Goal: Task Accomplishment & Management: Use online tool/utility

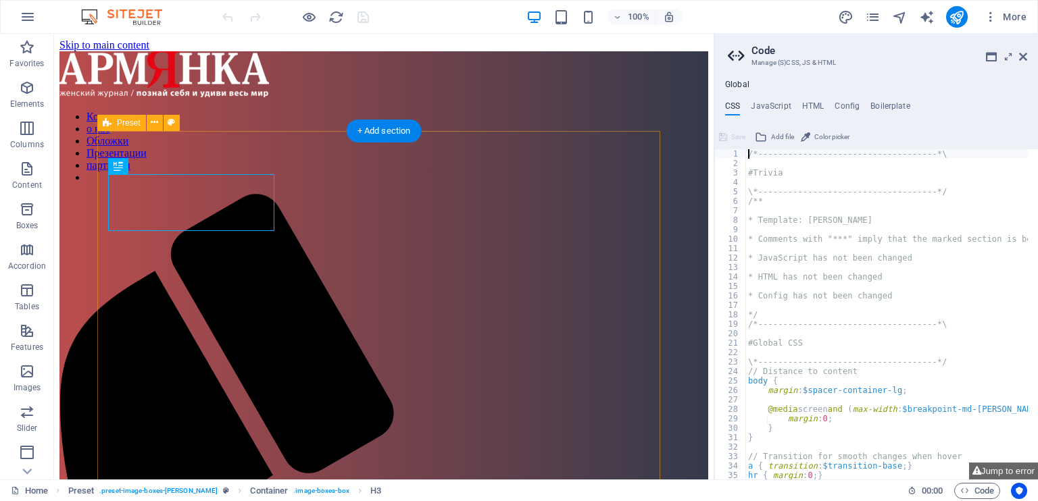
scroll to position [514, 0]
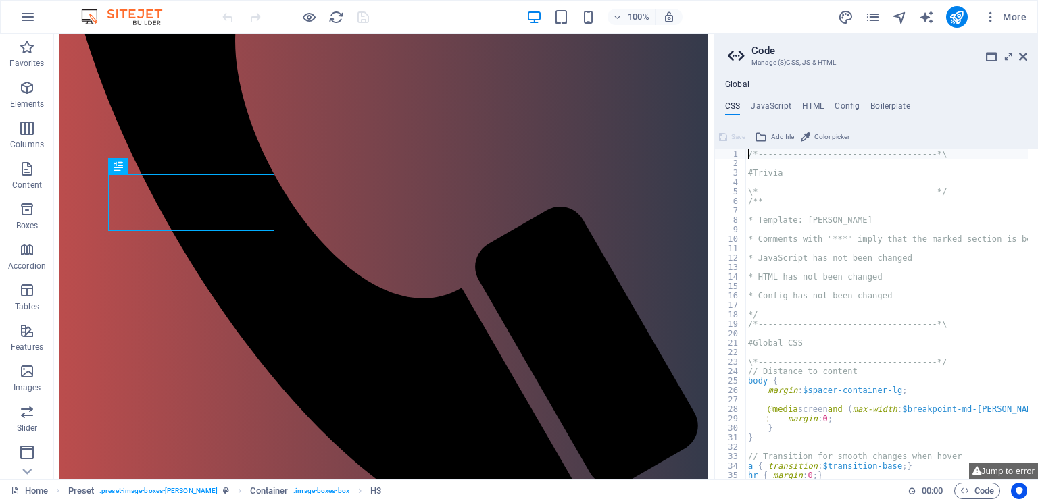
click at [1027, 59] on aside "Code Manage (S)CSS, JS & HTML Global CSS JavaScript HTML Config Boilerplate /*-…" at bounding box center [875, 257] width 324 height 446
drag, startPoint x: 1025, startPoint y: 53, endPoint x: 967, endPoint y: 22, distance: 66.5
click at [1025, 53] on icon at bounding box center [1023, 56] width 8 height 11
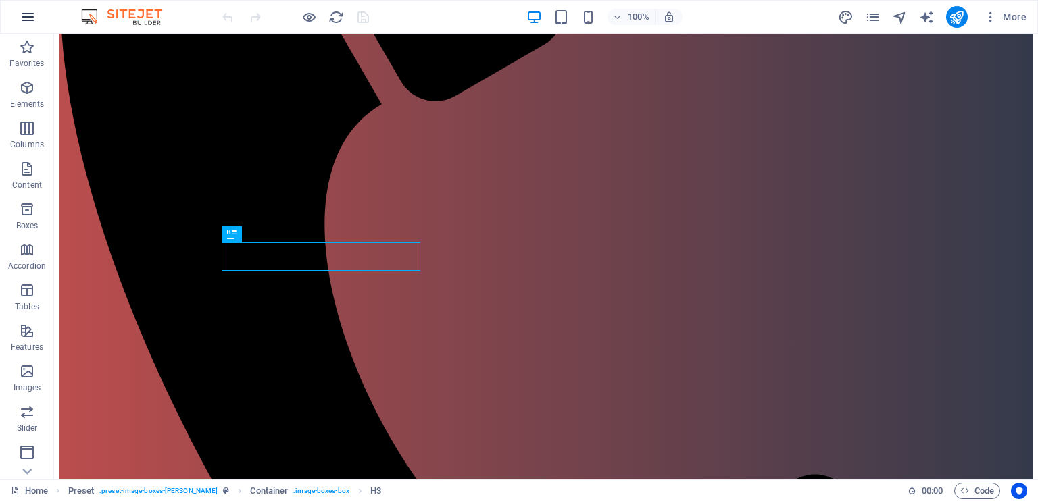
click at [35, 13] on button "button" at bounding box center [27, 17] width 32 height 32
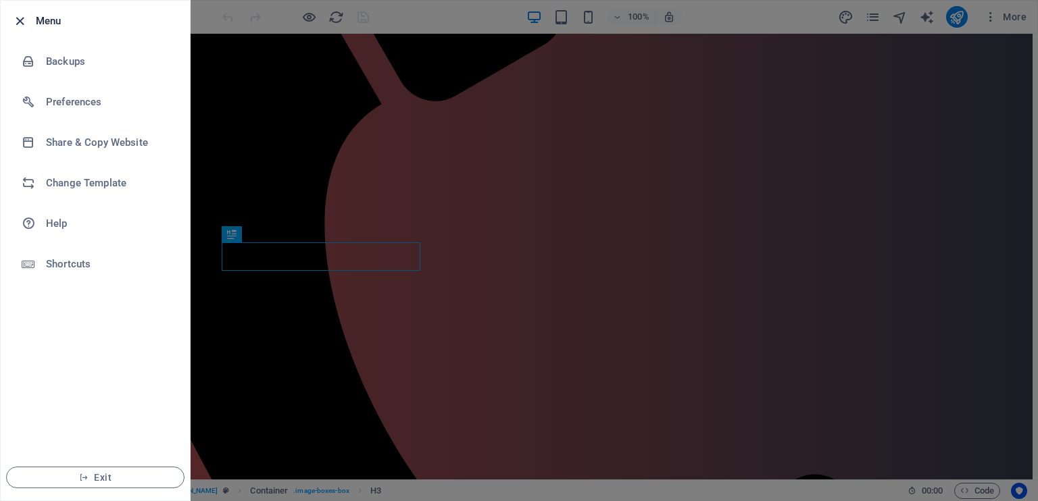
click at [18, 26] on icon "button" at bounding box center [20, 22] width 16 height 16
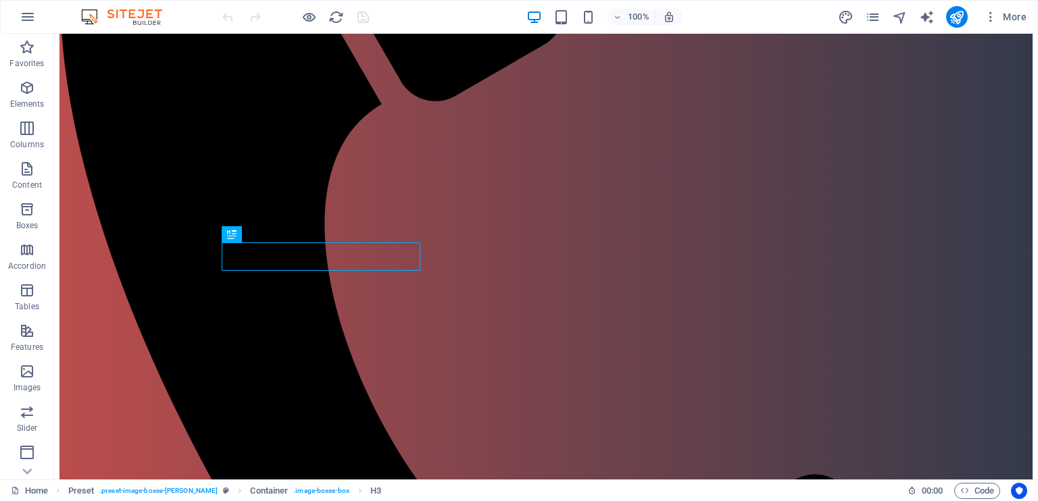
click at [110, 22] on img at bounding box center [128, 17] width 101 height 16
click at [123, 13] on img at bounding box center [128, 17] width 101 height 16
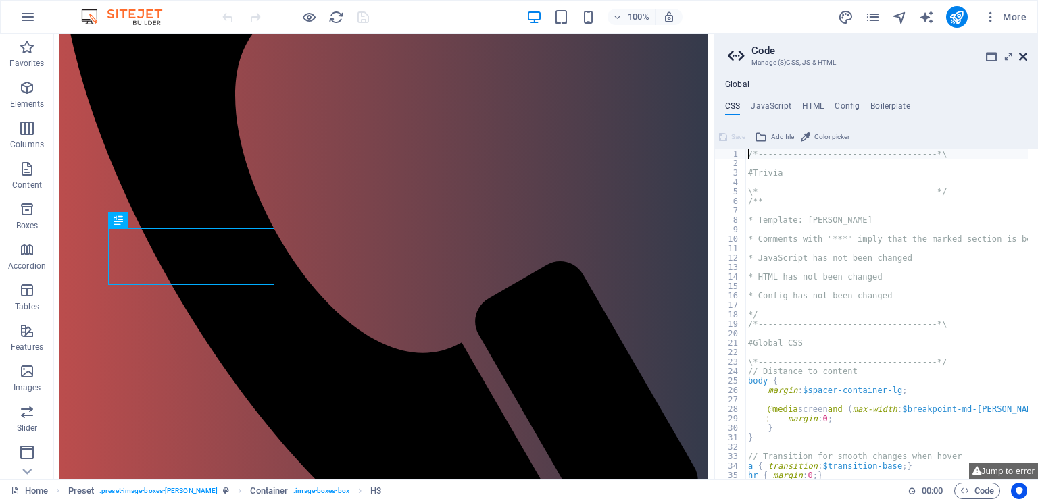
click at [1025, 54] on icon at bounding box center [1023, 56] width 8 height 11
